Goal: Transaction & Acquisition: Register for event/course

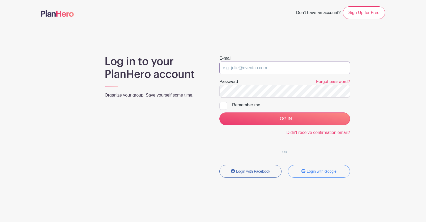
type input "[EMAIL_ADDRESS][DOMAIN_NAME]"
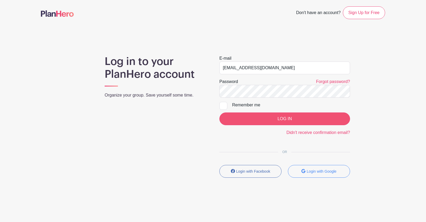
click at [281, 119] on input "LOG IN" at bounding box center [284, 119] width 131 height 13
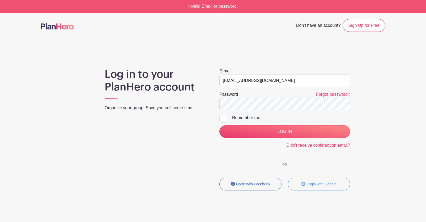
click at [396, 120] on main "Don't have an account? Sign Up for Free Log in to your PlanHero account Organiz…" at bounding box center [213, 120] width 426 height 215
click at [330, 95] on link "Forgot password?" at bounding box center [333, 94] width 34 height 5
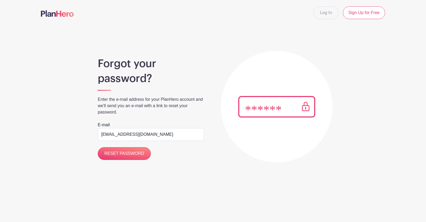
type input "[EMAIL_ADDRESS][DOMAIN_NAME]"
click at [123, 154] on input "RESET PASSWORD" at bounding box center [124, 153] width 53 height 13
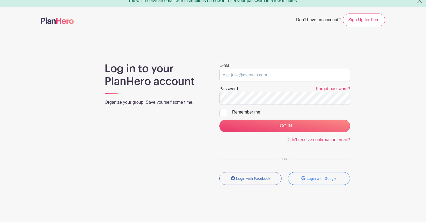
scroll to position [6, 0]
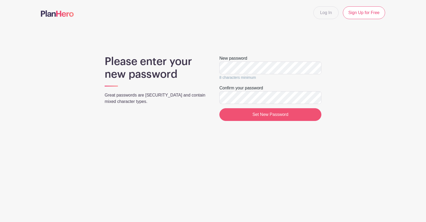
click at [271, 113] on input "Set New Password" at bounding box center [270, 114] width 102 height 13
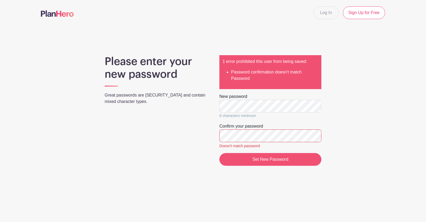
click at [261, 157] on input "Set New Password" at bounding box center [270, 159] width 102 height 13
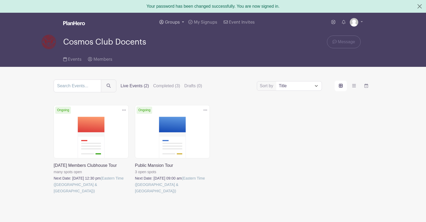
click at [174, 22] on span "Groups" at bounding box center [172, 22] width 15 height 4
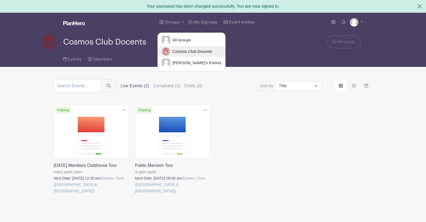
click at [186, 51] on span "Cosmos Club Docents" at bounding box center [191, 52] width 42 height 6
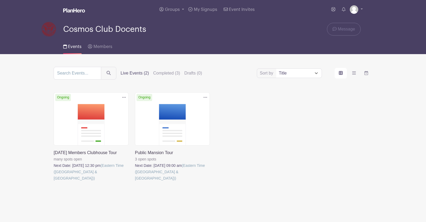
click at [54, 182] on link at bounding box center [54, 182] width 0 height 0
click at [135, 182] on link at bounding box center [135, 182] width 0 height 0
click at [54, 182] on link at bounding box center [54, 182] width 0 height 0
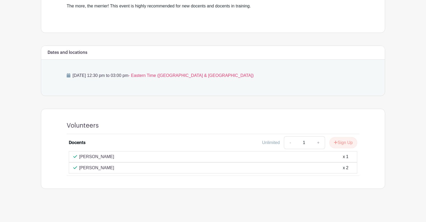
scroll to position [209, 0]
click at [341, 145] on button "Sign Up" at bounding box center [343, 142] width 28 height 11
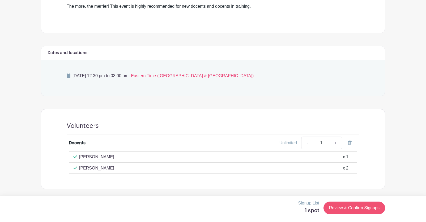
click at [358, 208] on link "Review & Confirm Signups" at bounding box center [354, 208] width 62 height 13
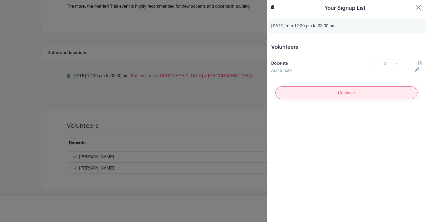
click at [333, 92] on input "Continue" at bounding box center [346, 93] width 142 height 13
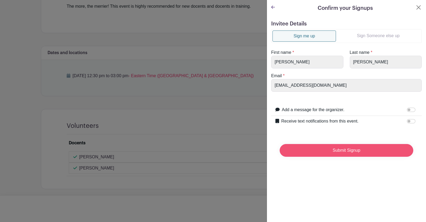
click at [348, 149] on input "Submit Signup" at bounding box center [347, 150] width 134 height 13
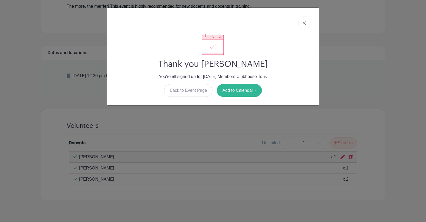
click at [234, 87] on button "Add to Calendar" at bounding box center [239, 90] width 45 height 13
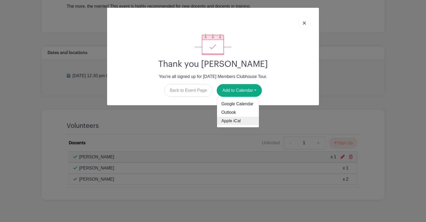
click at [236, 121] on link "Apple iCal" at bounding box center [238, 121] width 42 height 8
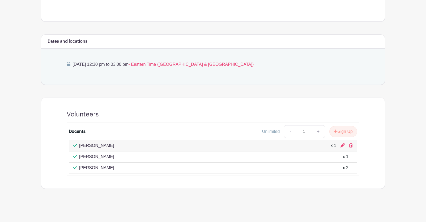
scroll to position [220, 0]
